Goal: Information Seeking & Learning: Find contact information

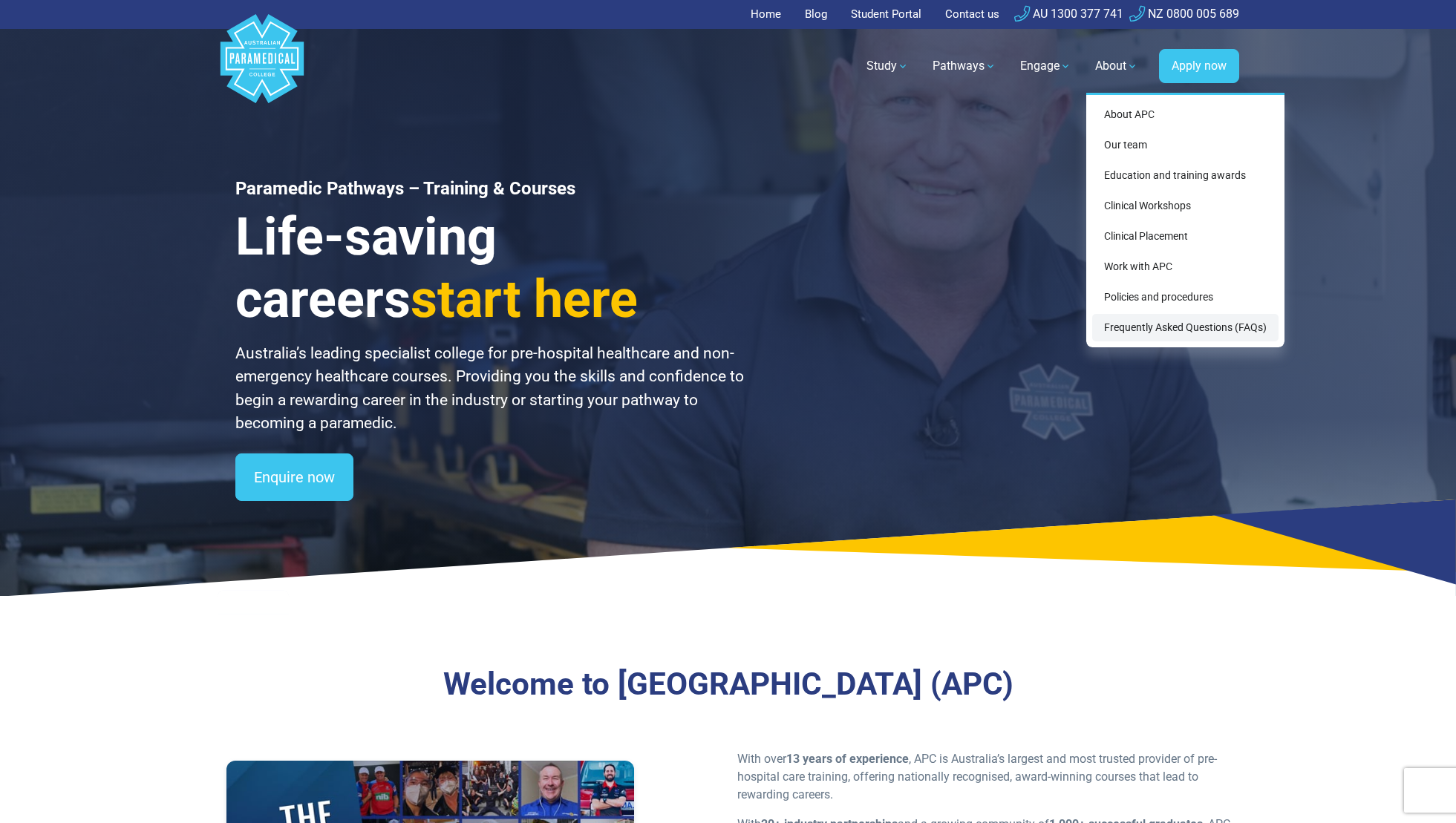
click at [1189, 322] on link "Frequently Asked Questions (FAQs)" at bounding box center [1185, 327] width 186 height 27
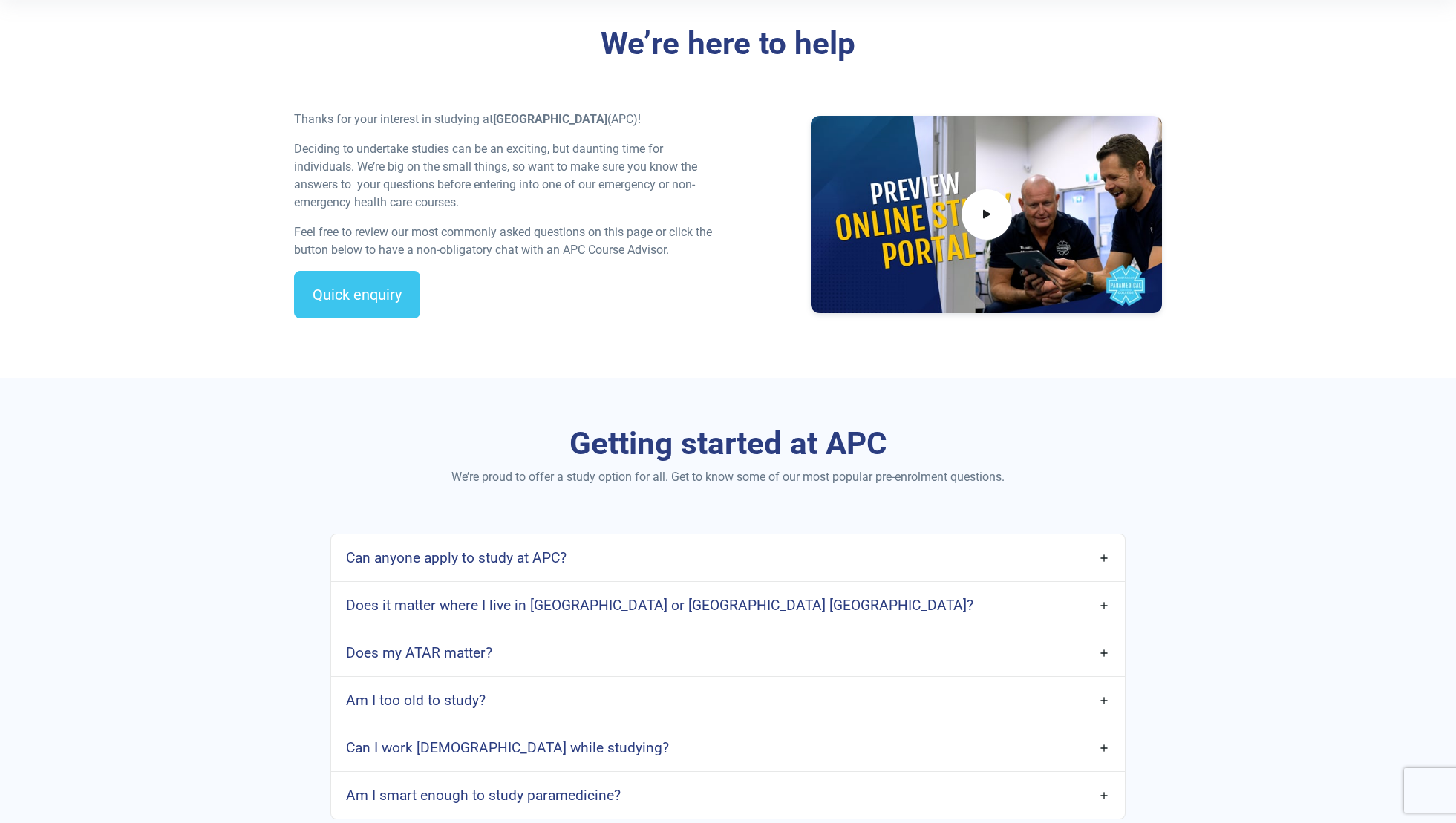
scroll to position [445, 0]
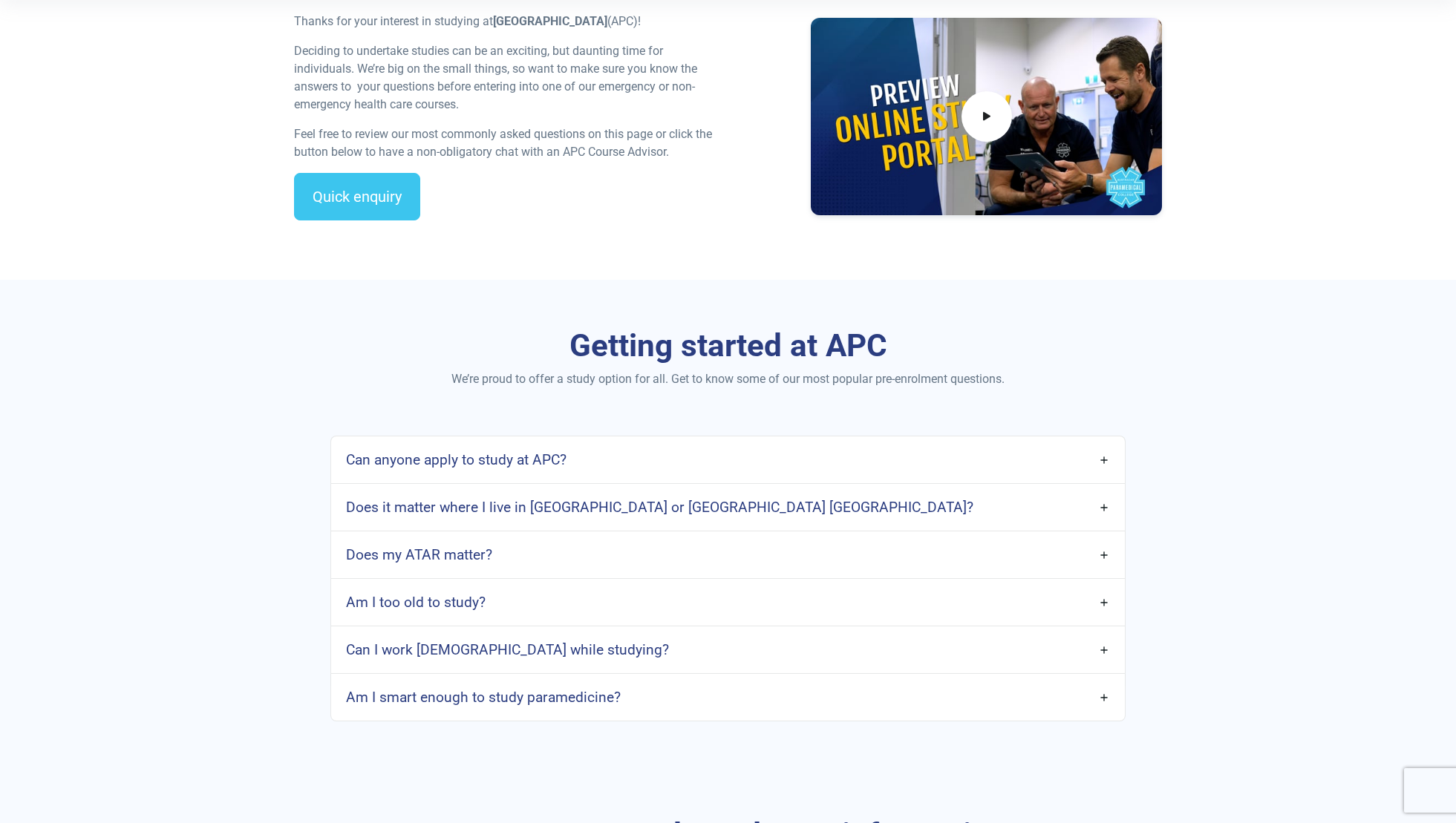
click at [1079, 505] on link "Does it matter where I live in Australia or Aotearoa New Zealand?" at bounding box center [728, 507] width 793 height 35
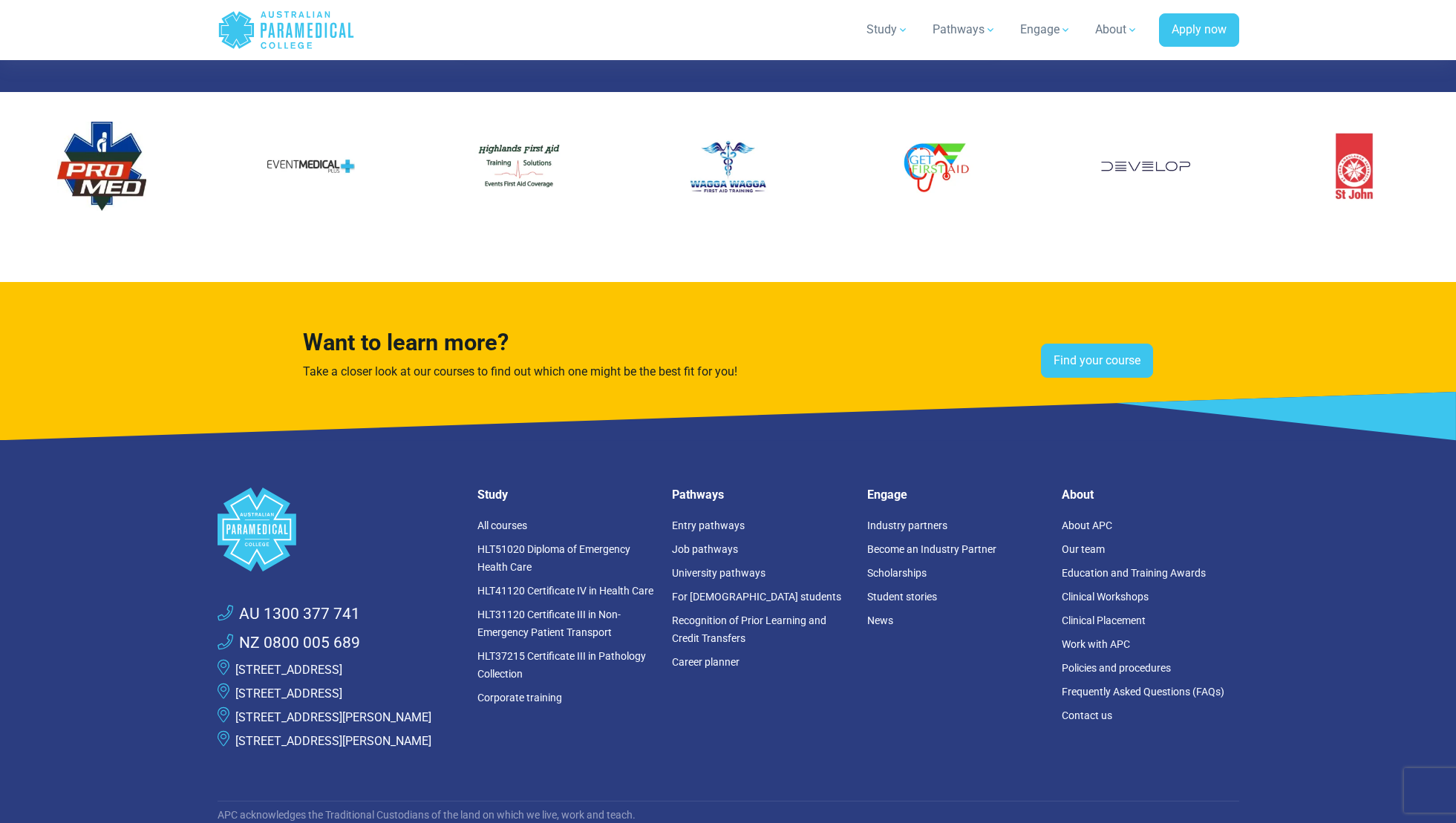
scroll to position [3711, 0]
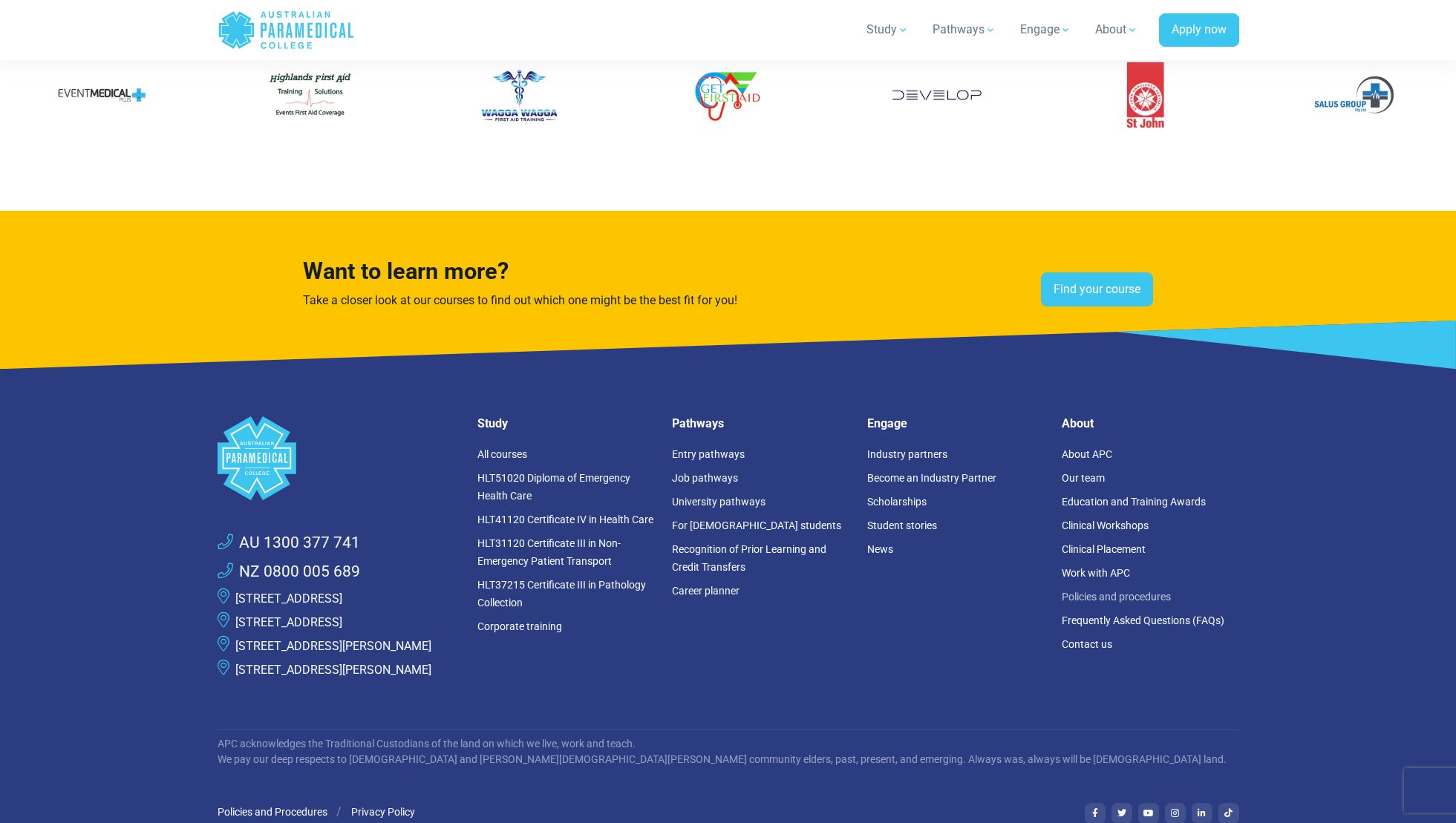
click at [1090, 594] on link "Policies and procedures" at bounding box center [1117, 596] width 109 height 12
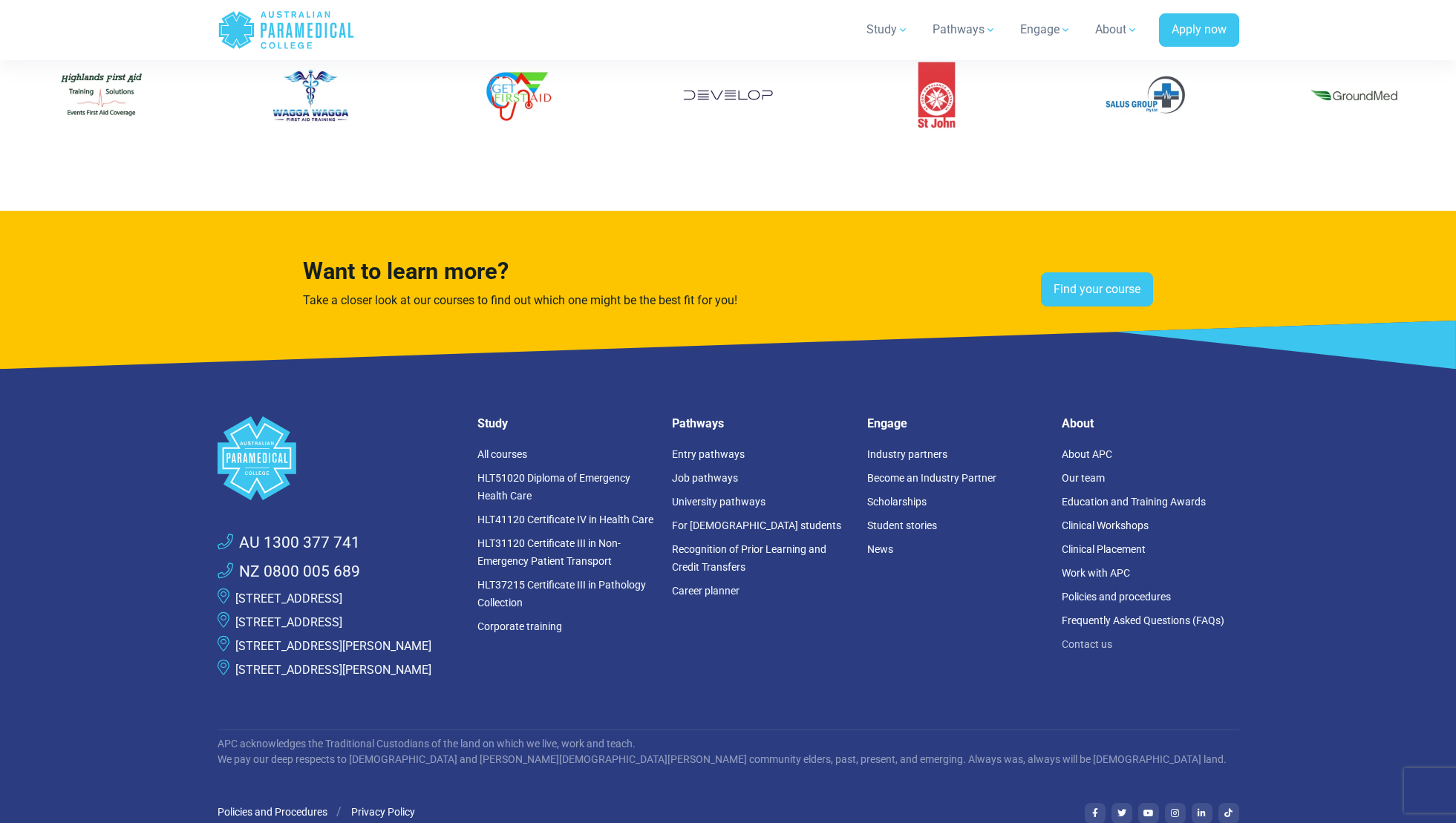
click at [1081, 639] on link "Contact us" at bounding box center [1088, 644] width 51 height 12
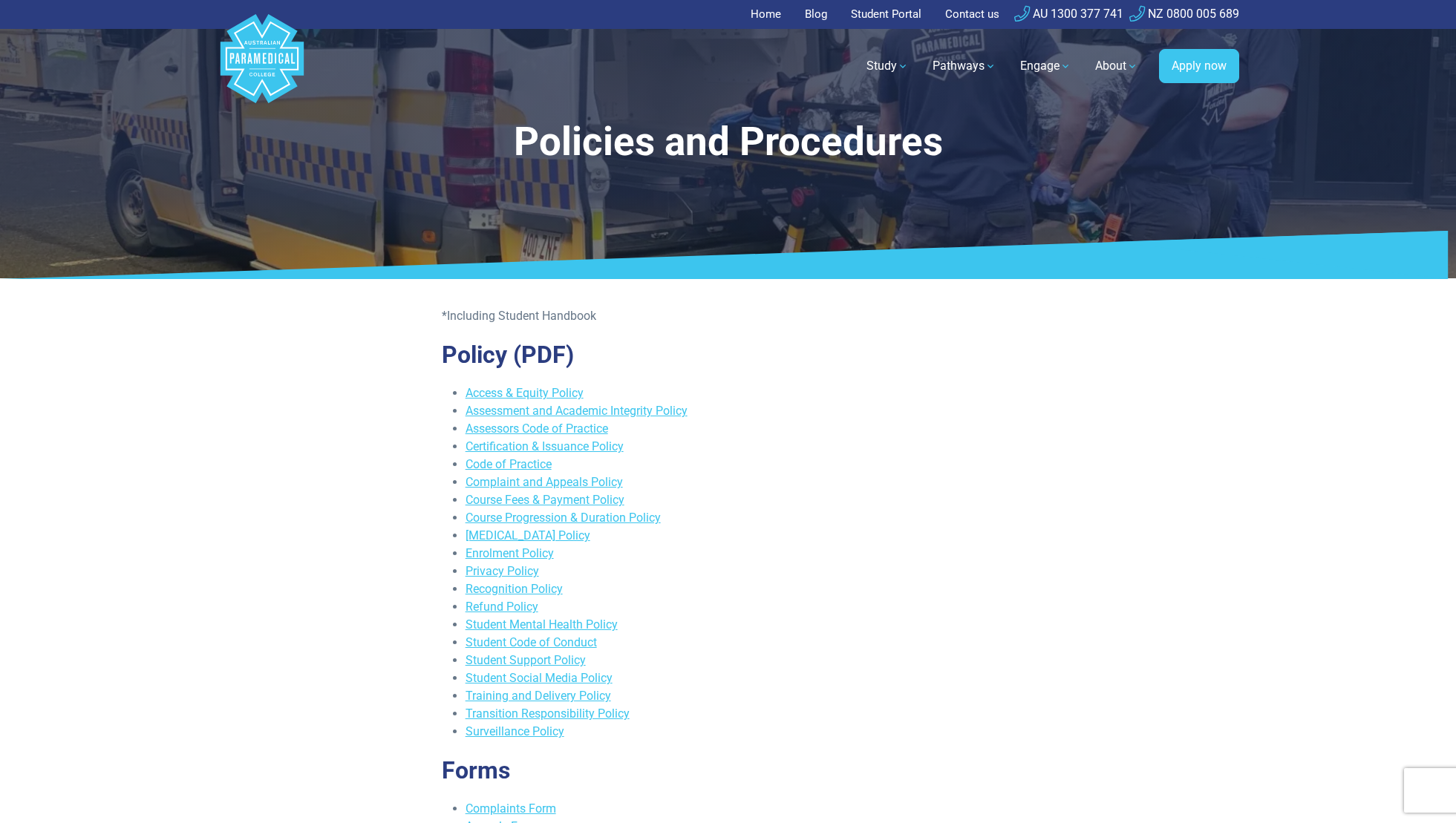
click at [1081, 12] on link "AU 1300 377 741" at bounding box center [1069, 14] width 109 height 14
click at [1054, 9] on link "AU 1300 377 741" at bounding box center [1069, 14] width 109 height 14
